Goal: Check status: Check status

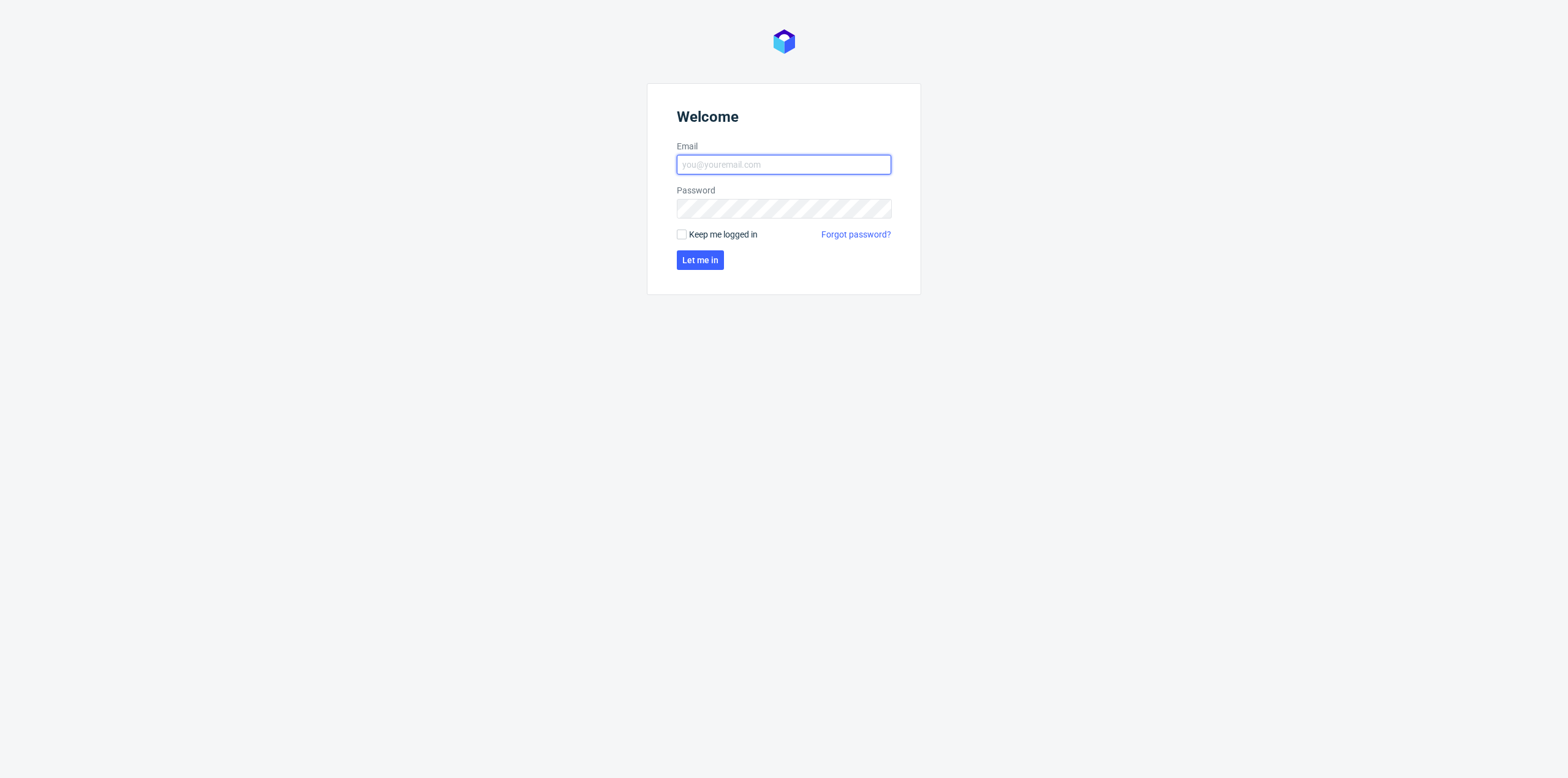
click at [716, 159] on input "Email" at bounding box center [784, 165] width 214 height 20
type input "[PERSON_NAME][EMAIL_ADDRESS][PERSON_NAME][DOMAIN_NAME]"
click button "Let me in" at bounding box center [701, 260] width 48 height 20
click at [789, 170] on input "[PERSON_NAME][EMAIL_ADDRESS][PERSON_NAME][DOMAIN_NAME]" at bounding box center [784, 165] width 214 height 20
click at [839, 162] on input "[PERSON_NAME][EMAIL_ADDRESS][PERSON_NAME][DOMAIN_NAME]" at bounding box center [784, 165] width 214 height 20
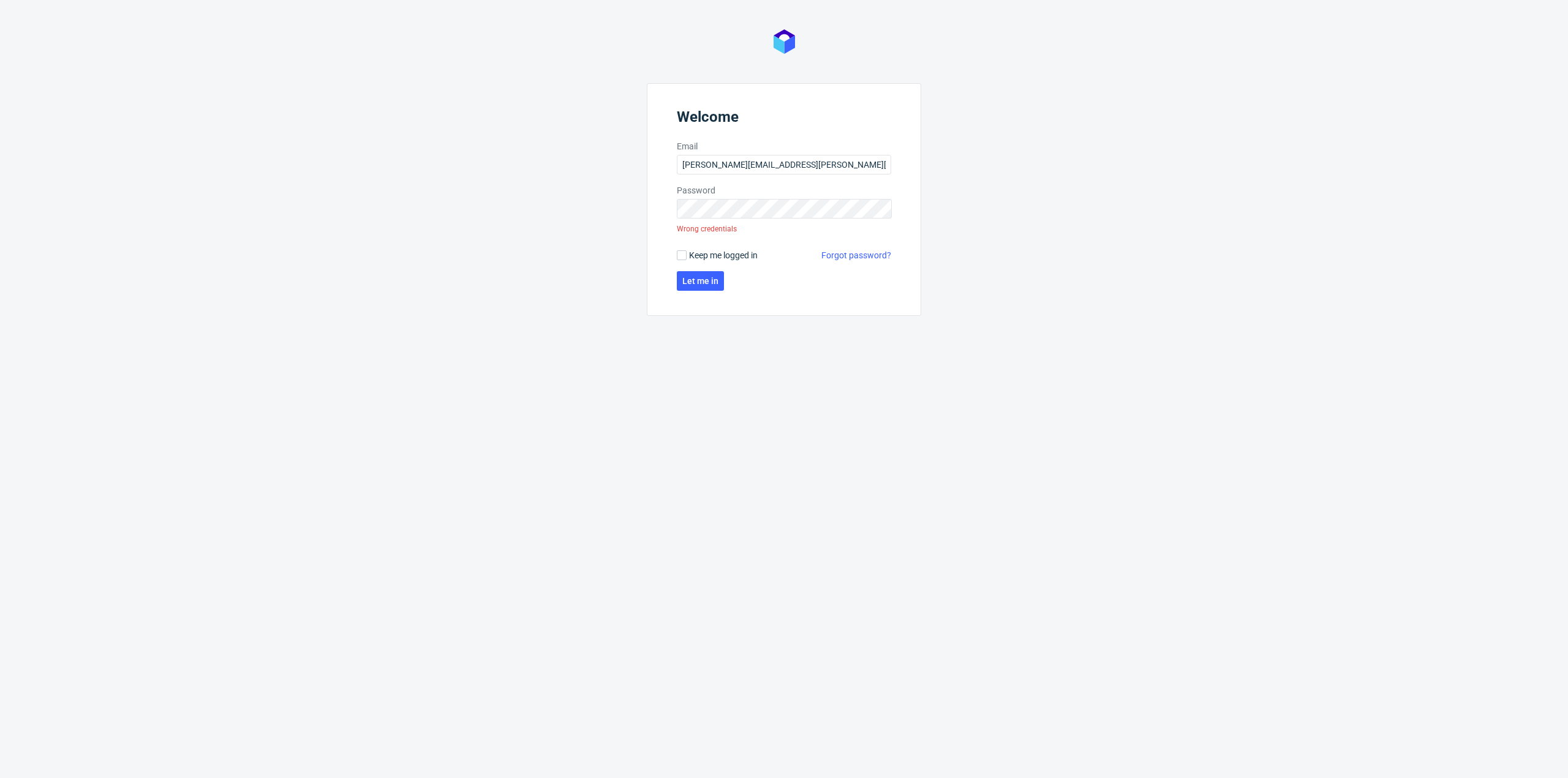
click at [694, 220] on div "Wrong credentials" at bounding box center [707, 229] width 60 height 21
click at [707, 168] on input "Email" at bounding box center [784, 165] width 214 height 20
type input "[PERSON_NAME][EMAIL_ADDRESS][PERSON_NAME][DOMAIN_NAME]"
click button "Let me in" at bounding box center [701, 260] width 48 height 20
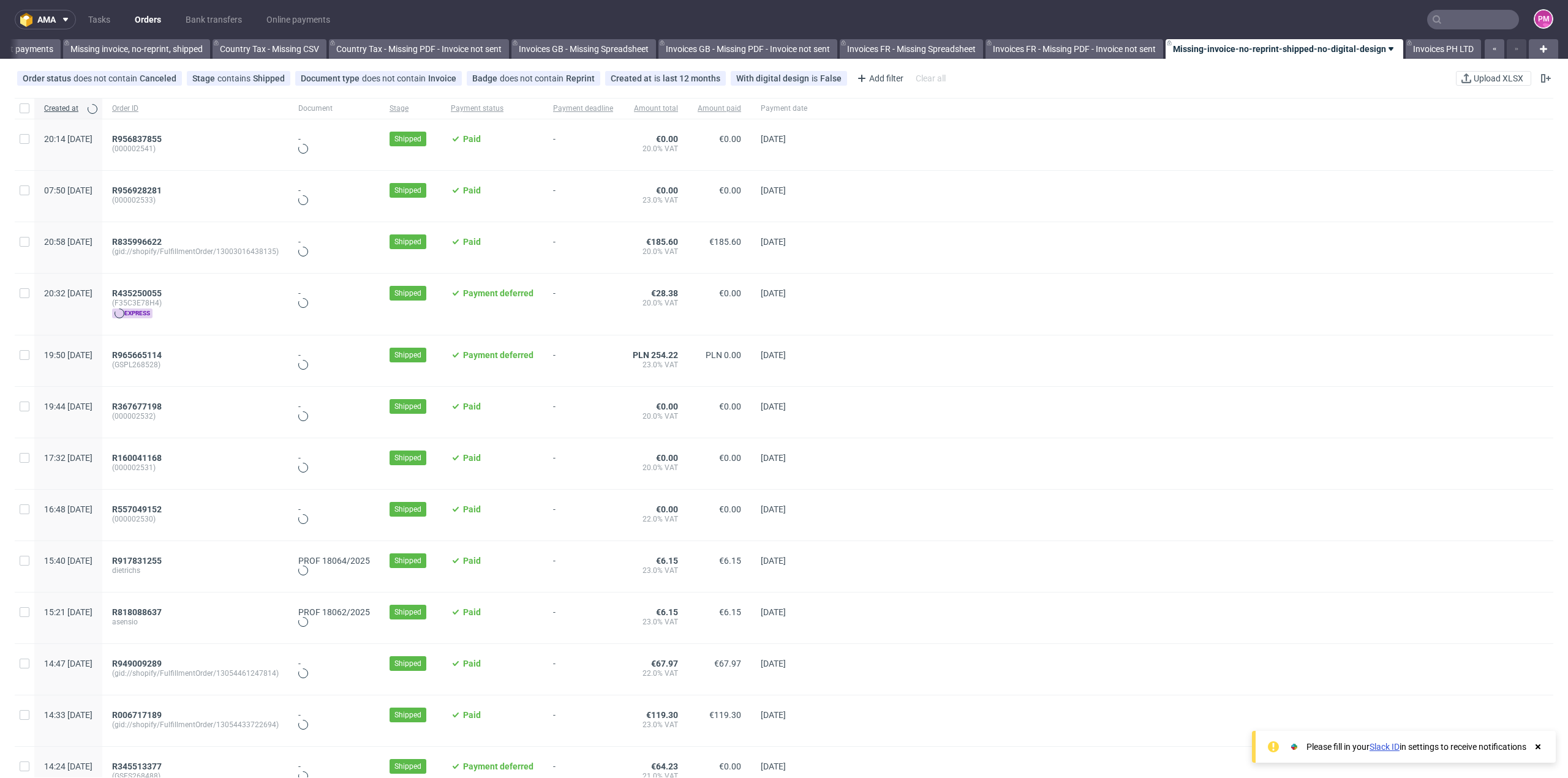
scroll to position [0, 1116]
click at [1454, 10] on input "text" at bounding box center [1474, 19] width 91 height 20
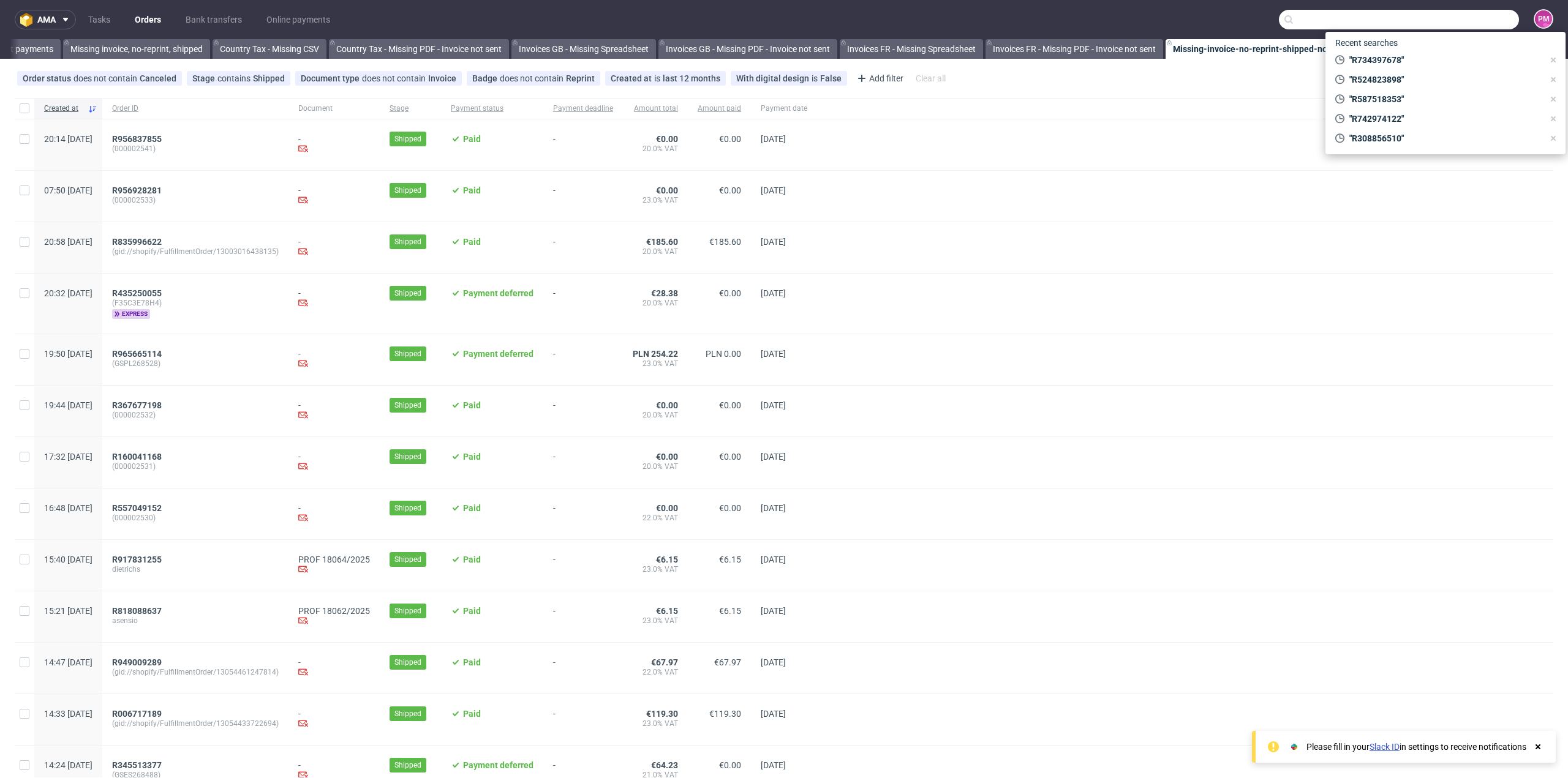
click at [1361, 20] on input "text" at bounding box center [1399, 19] width 240 height 20
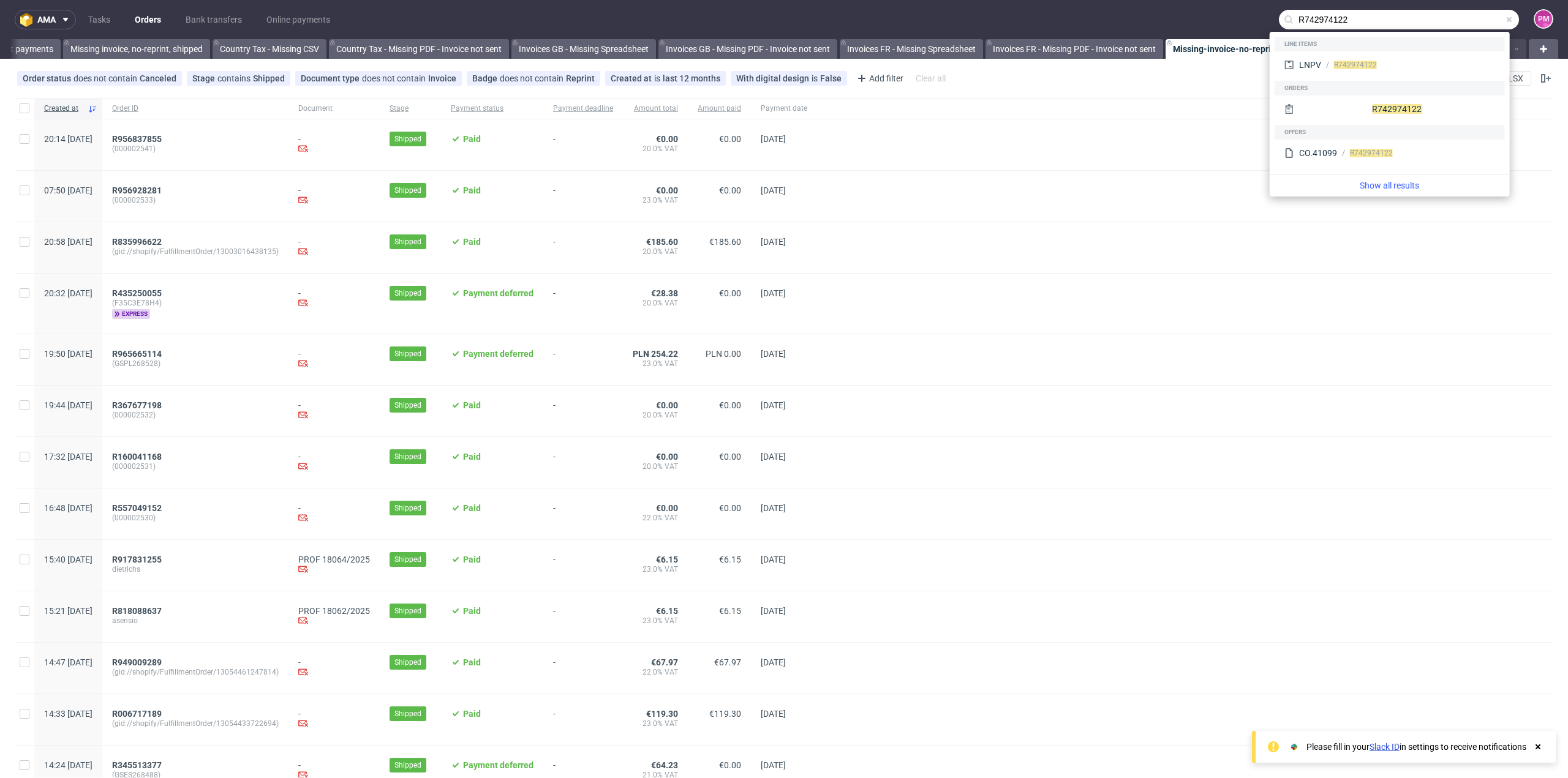
type input "R742974122"
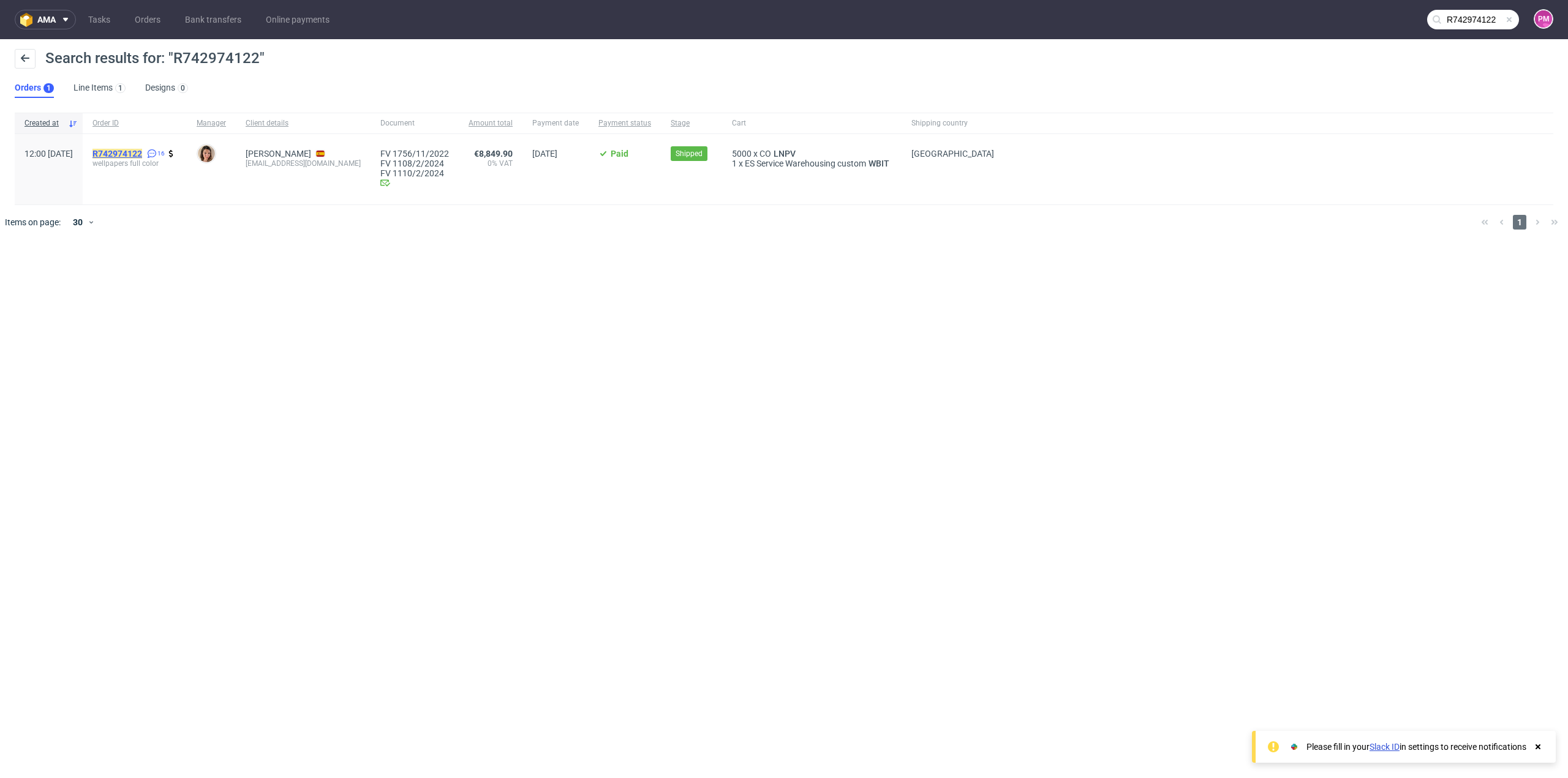
click at [136, 150] on mark "R742974122" at bounding box center [117, 153] width 50 height 10
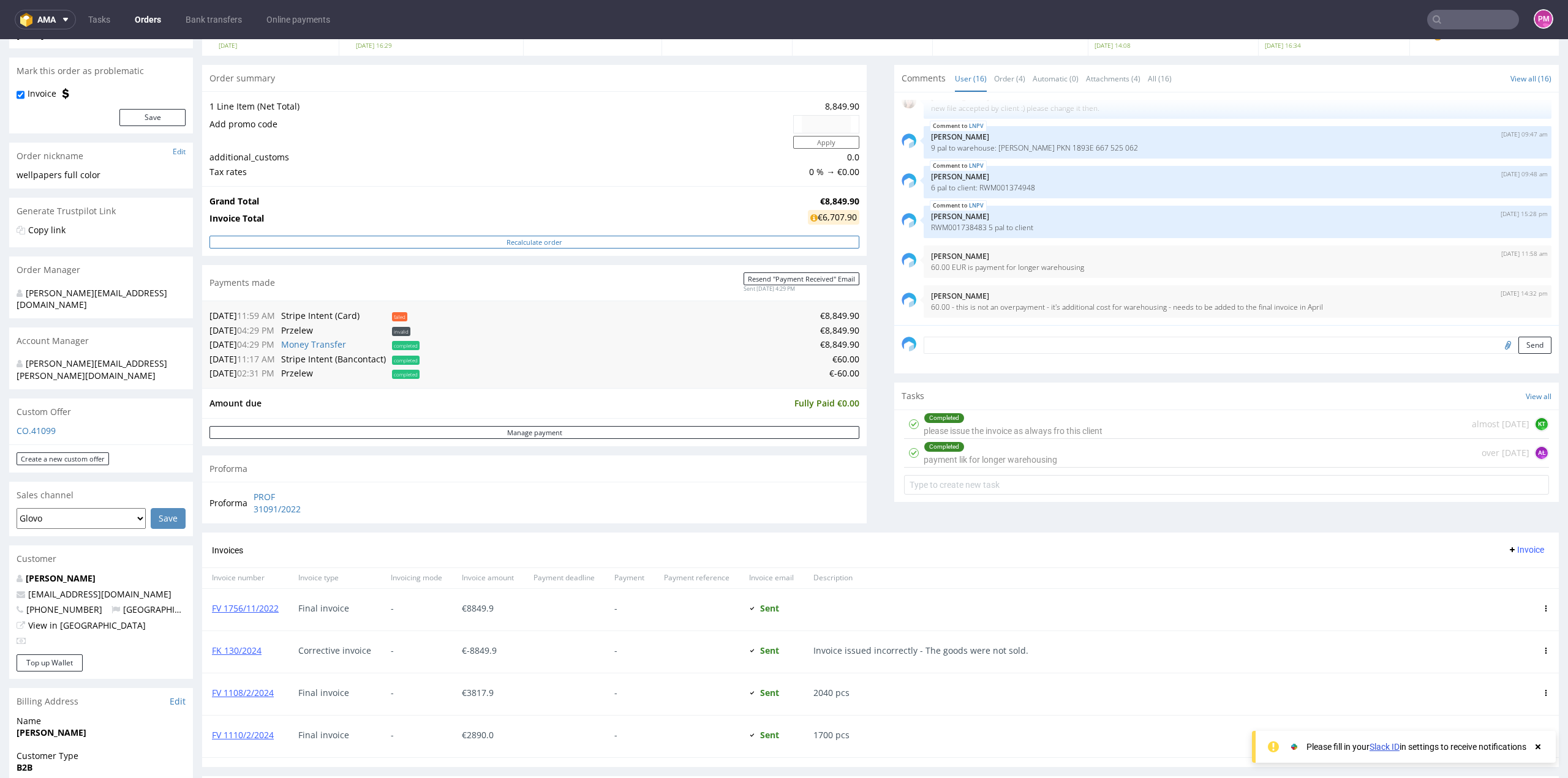
scroll to position [123, 0]
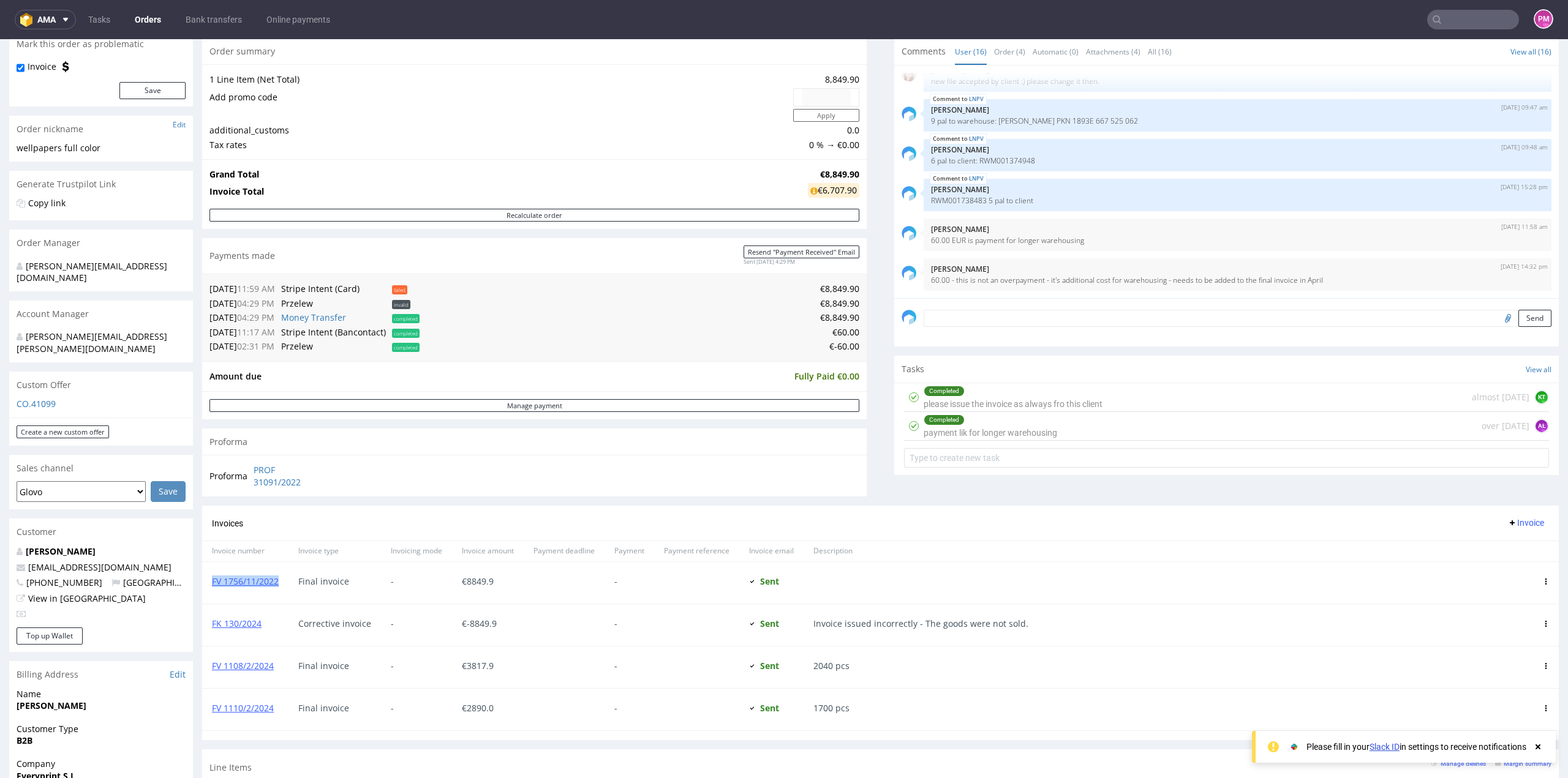
drag, startPoint x: 282, startPoint y: 581, endPoint x: 210, endPoint y: 584, distance: 72.1
click at [211, 584] on div "FV 1756/11/2022" at bounding box center [245, 583] width 87 height 42
copy link "FV 1756/11/2022"
click at [225, 619] on link "FK 130/2024" at bounding box center [237, 624] width 50 height 11
click at [245, 662] on link "FV 1108/2/2024" at bounding box center [243, 666] width 62 height 11
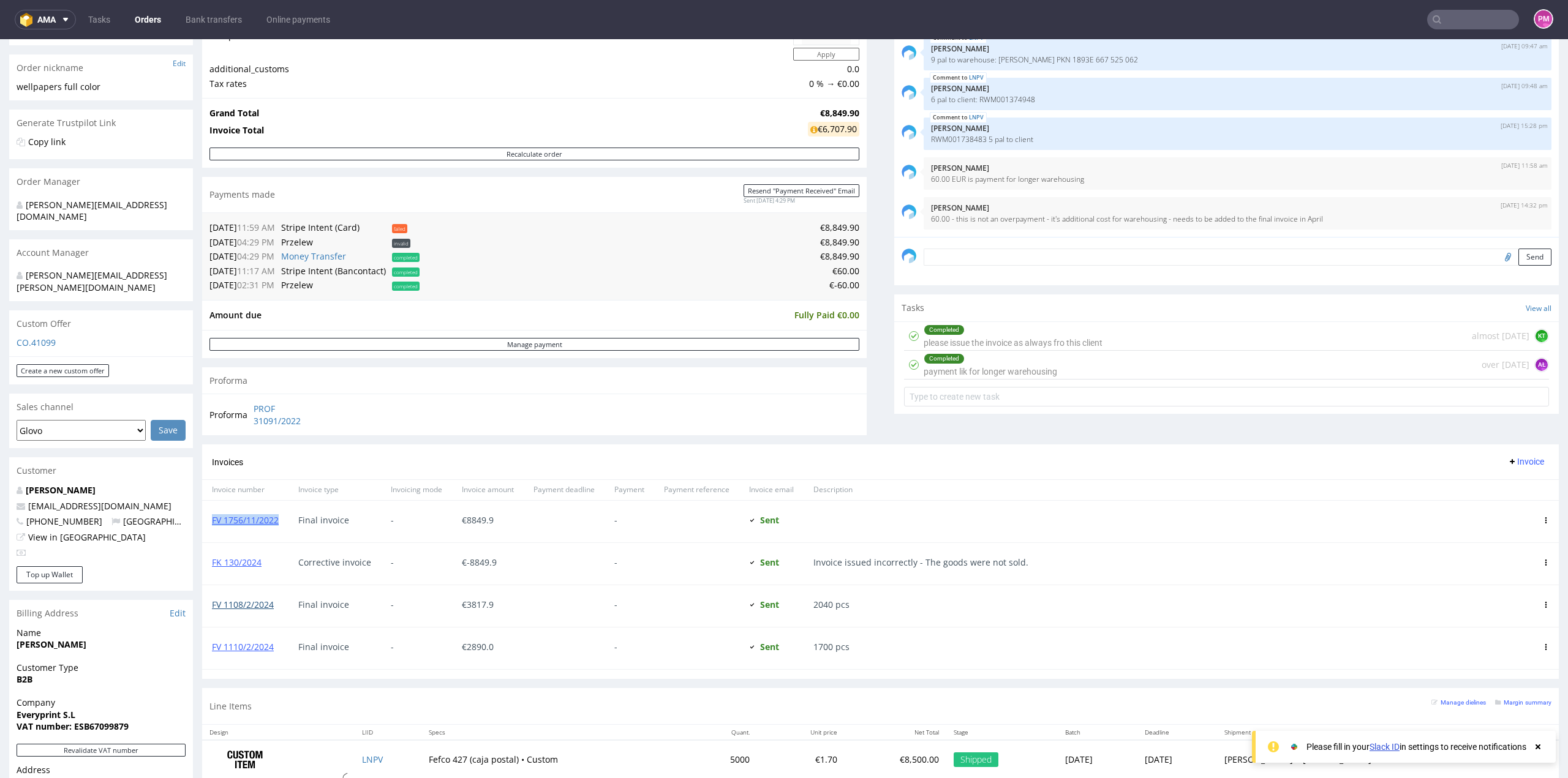
scroll to position [245, 0]
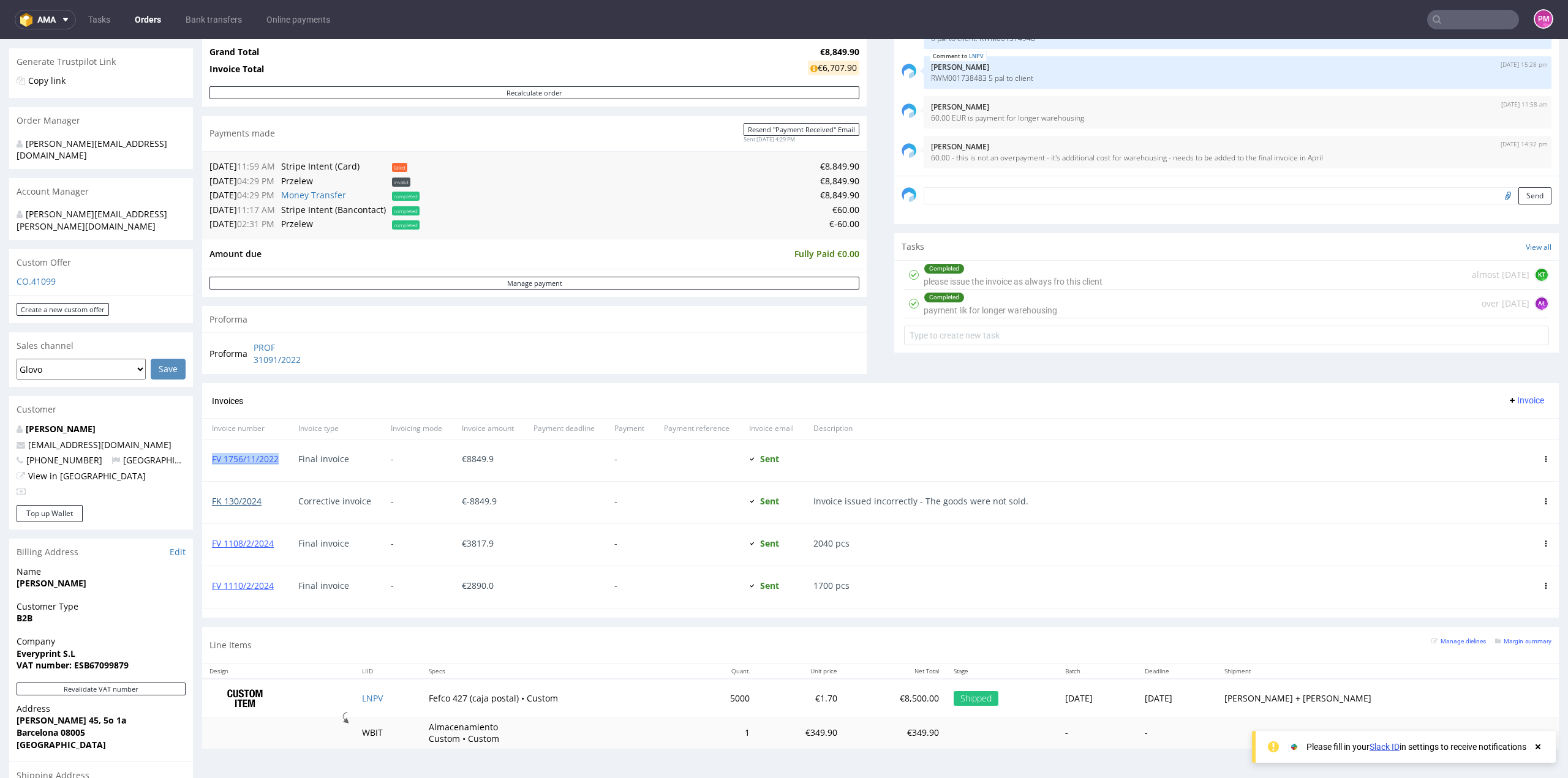
click at [247, 499] on link "FK 130/2024" at bounding box center [237, 501] width 50 height 11
